Goal: Navigation & Orientation: Go to known website

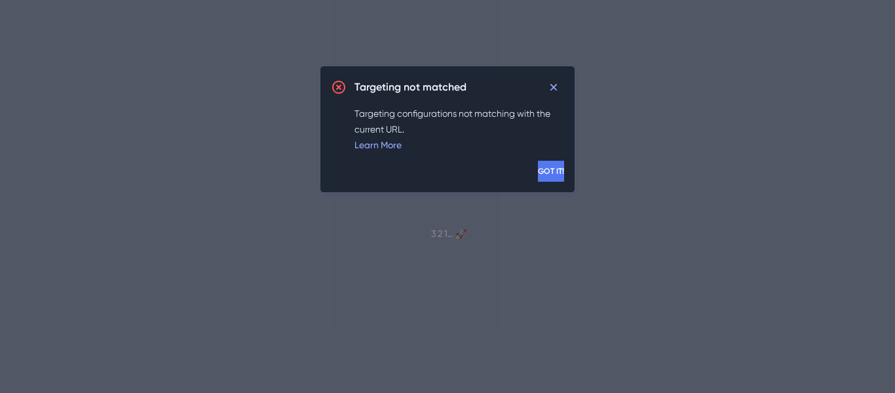
click at [538, 174] on span "GOT IT!" at bounding box center [551, 171] width 26 height 10
